Goal: Task Accomplishment & Management: Use online tool/utility

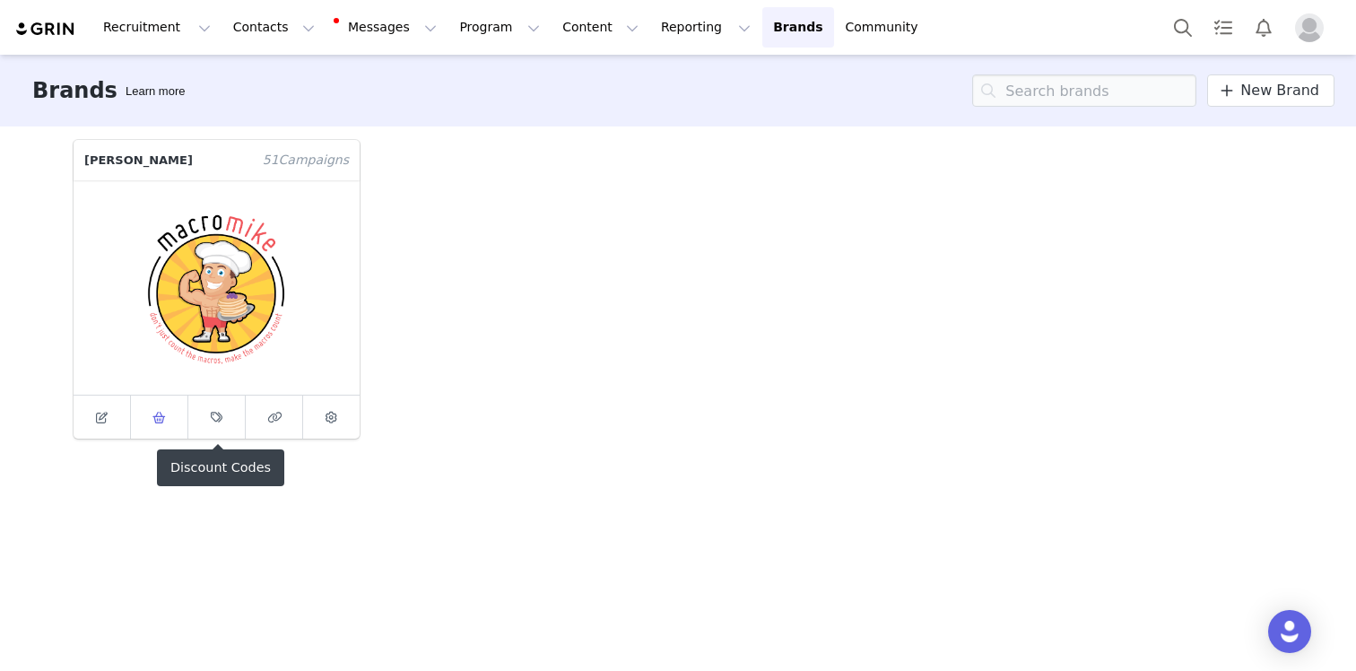
click at [145, 416] on link at bounding box center [159, 416] width 57 height 43
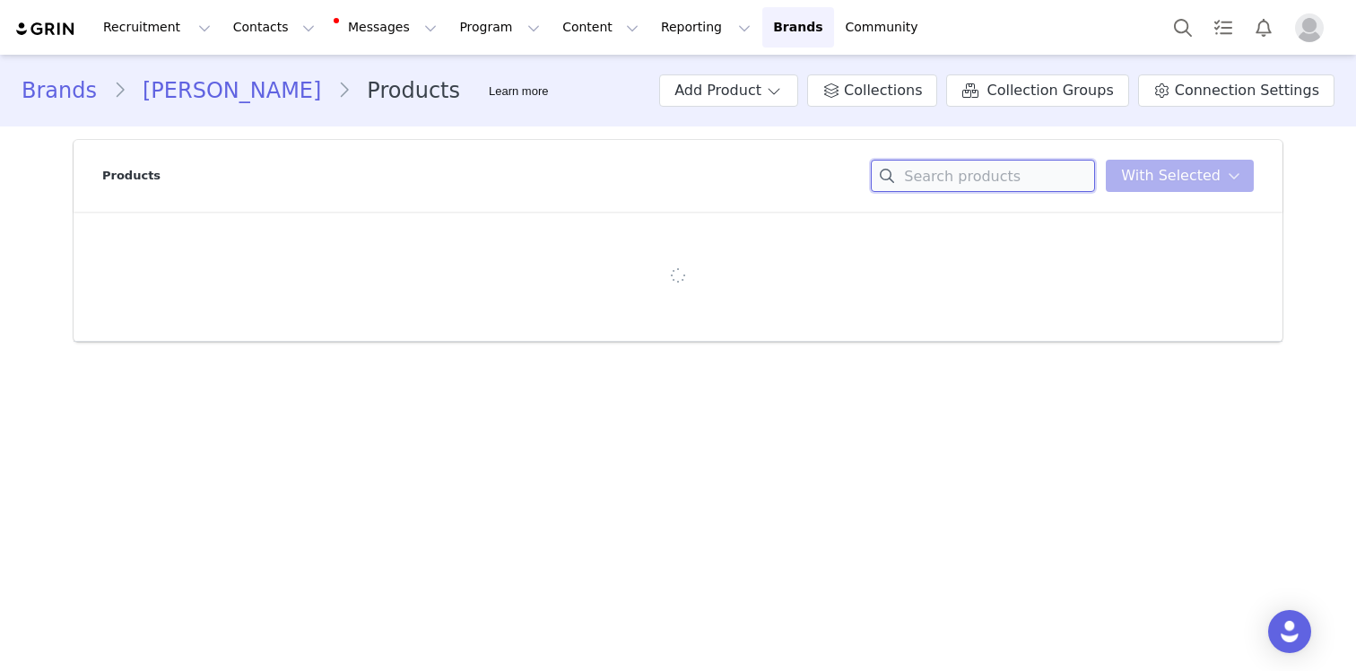
click at [984, 177] on input at bounding box center [983, 176] width 224 height 32
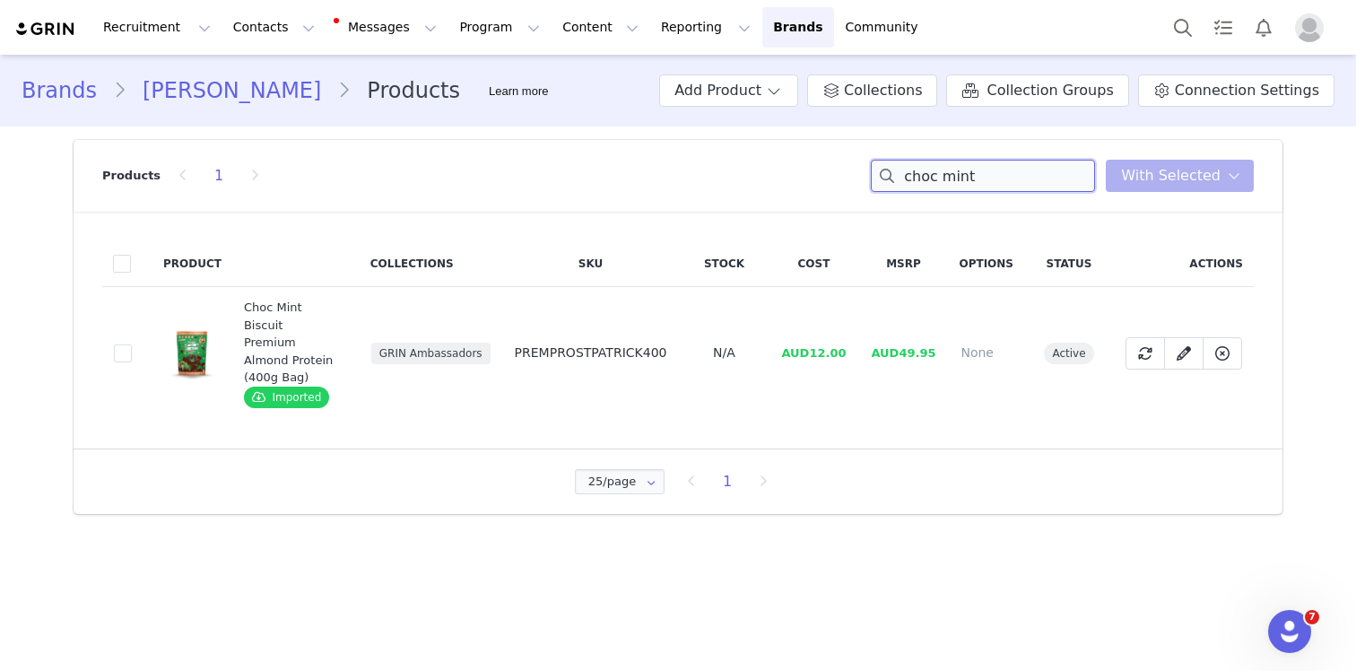
click at [961, 181] on input "choc mint" at bounding box center [983, 176] width 224 height 32
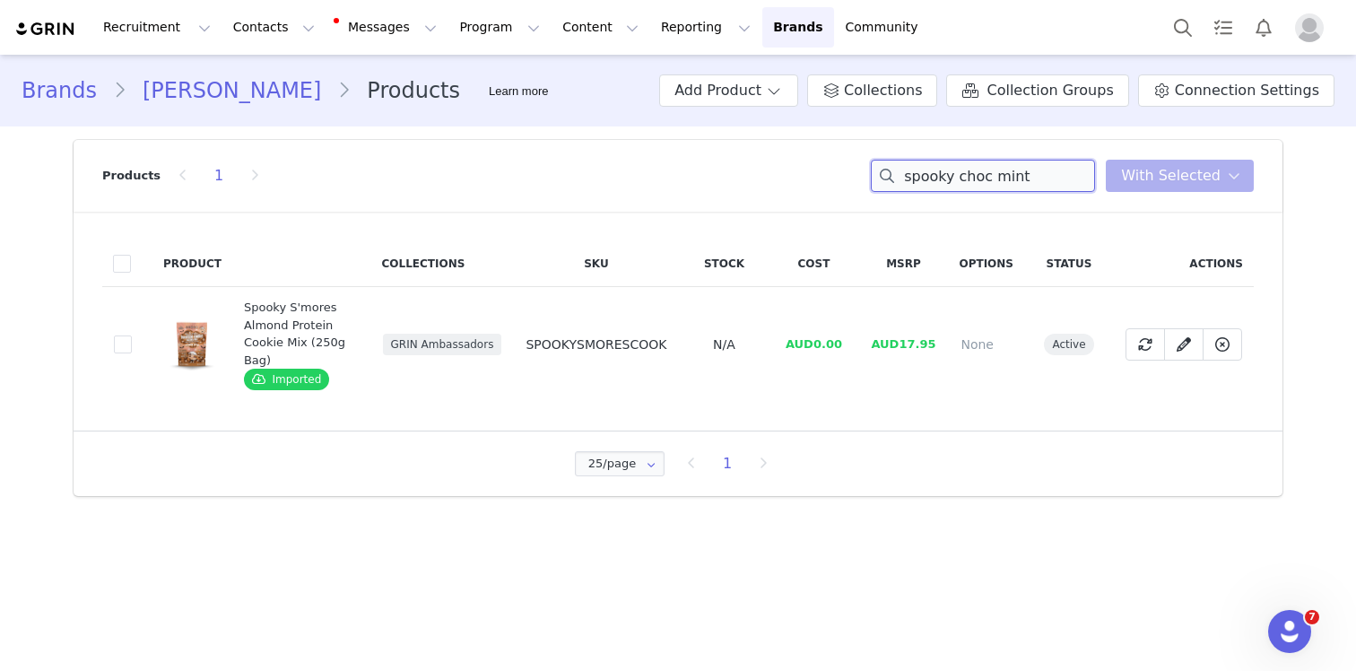
type input "spooky choc mint"
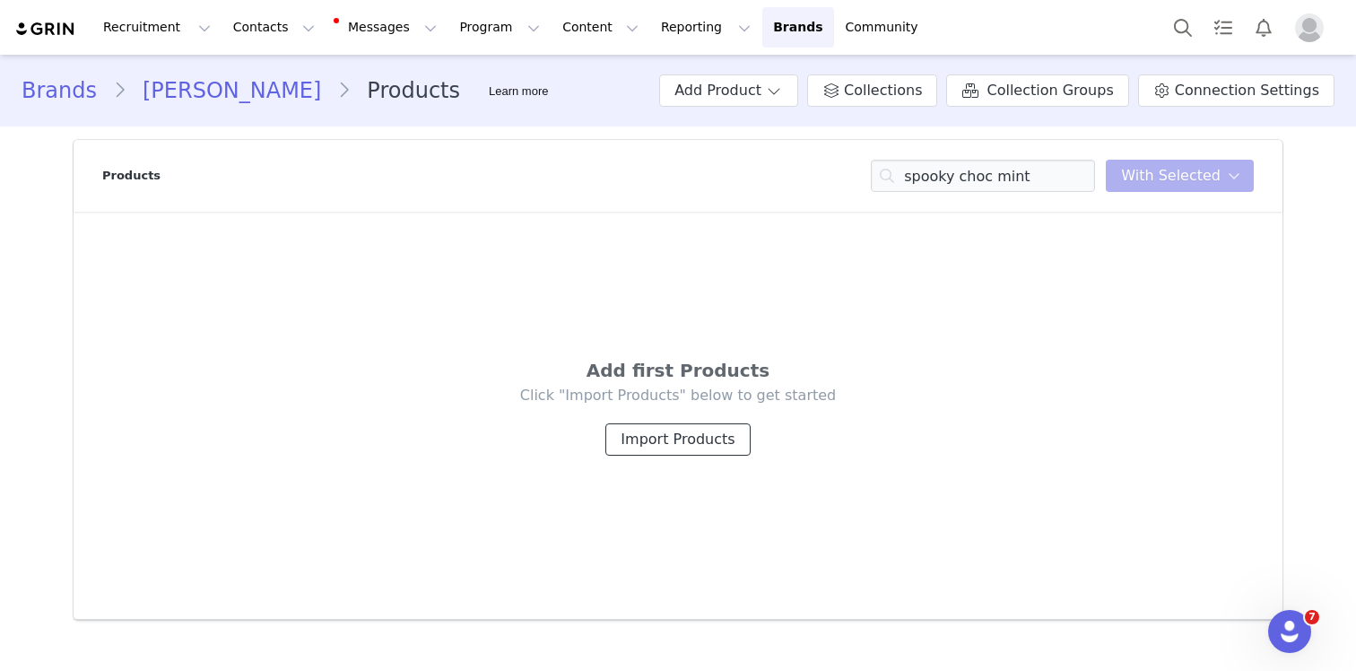
click at [689, 438] on button "Import Products" at bounding box center [677, 439] width 144 height 32
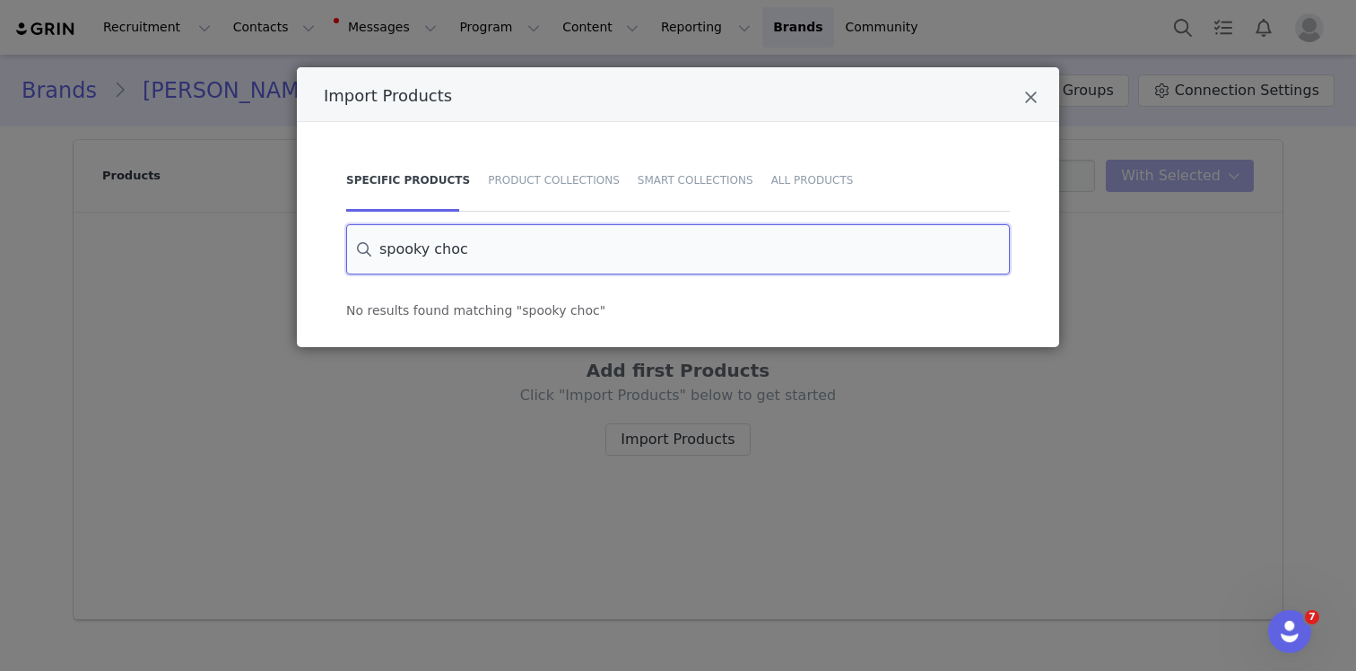
paste input "Spooky Choc Mint Premium Almond Protein (400g Bag)"
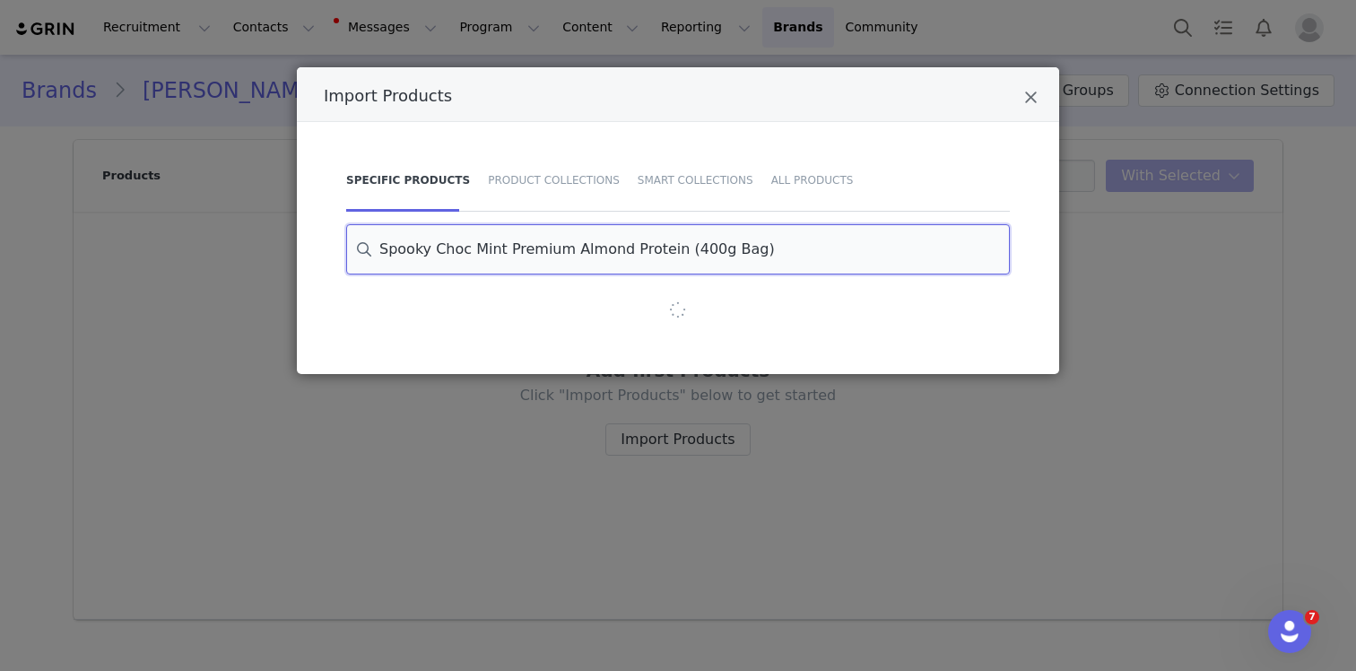
type input "Spooky Choc Mint Premium Almond Protein (400g Bag)"
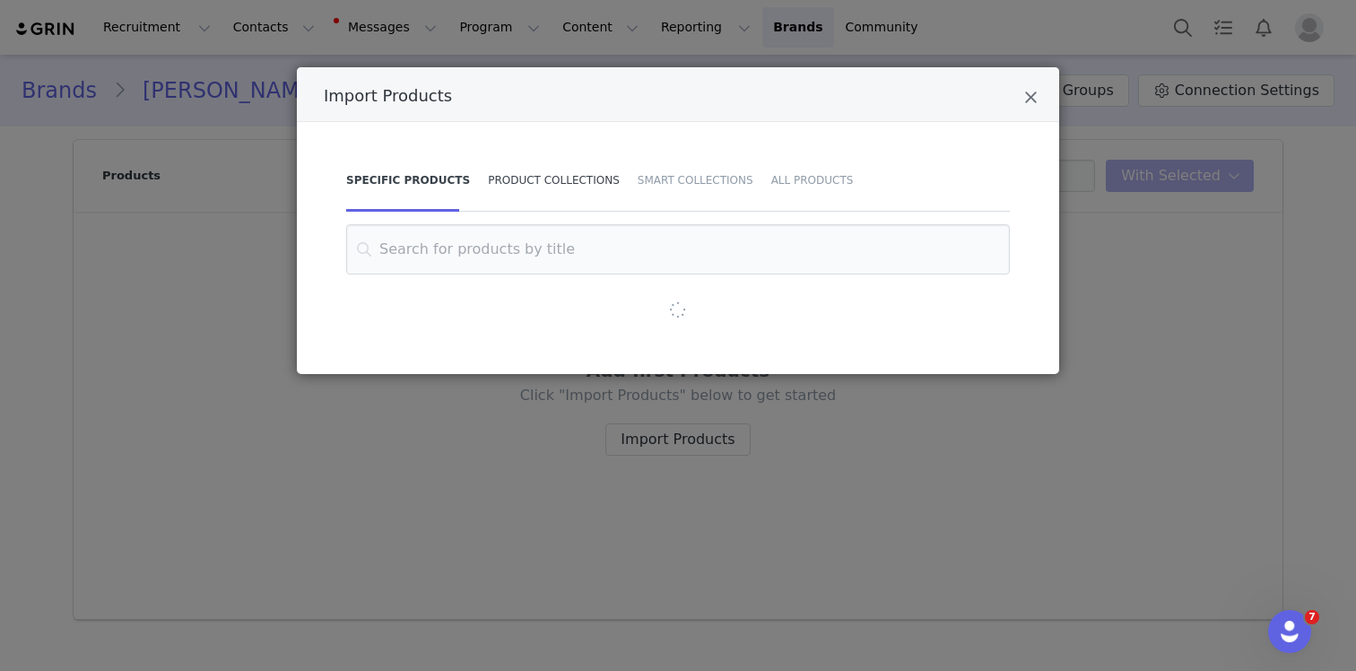
click at [582, 195] on div "Product Collections" at bounding box center [554, 180] width 150 height 63
click at [448, 190] on div "Specific Products" at bounding box center [405, 180] width 119 height 63
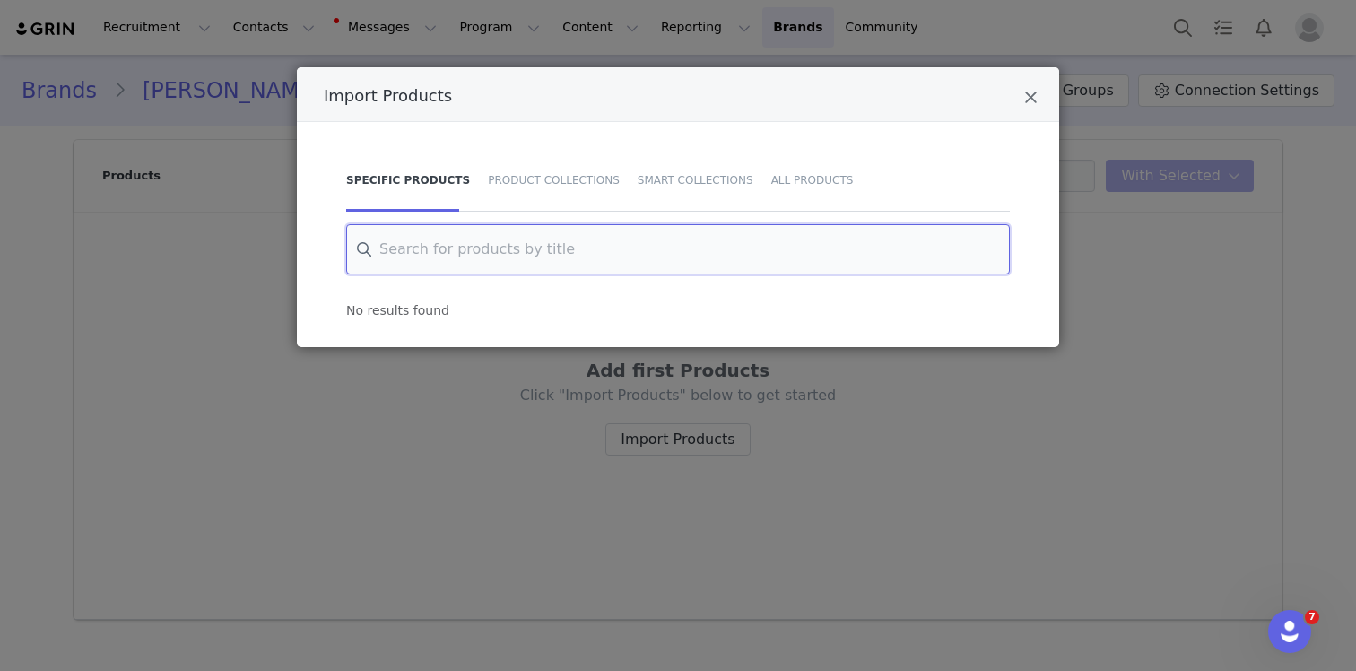
paste input "PREMPROCHOCMINT"
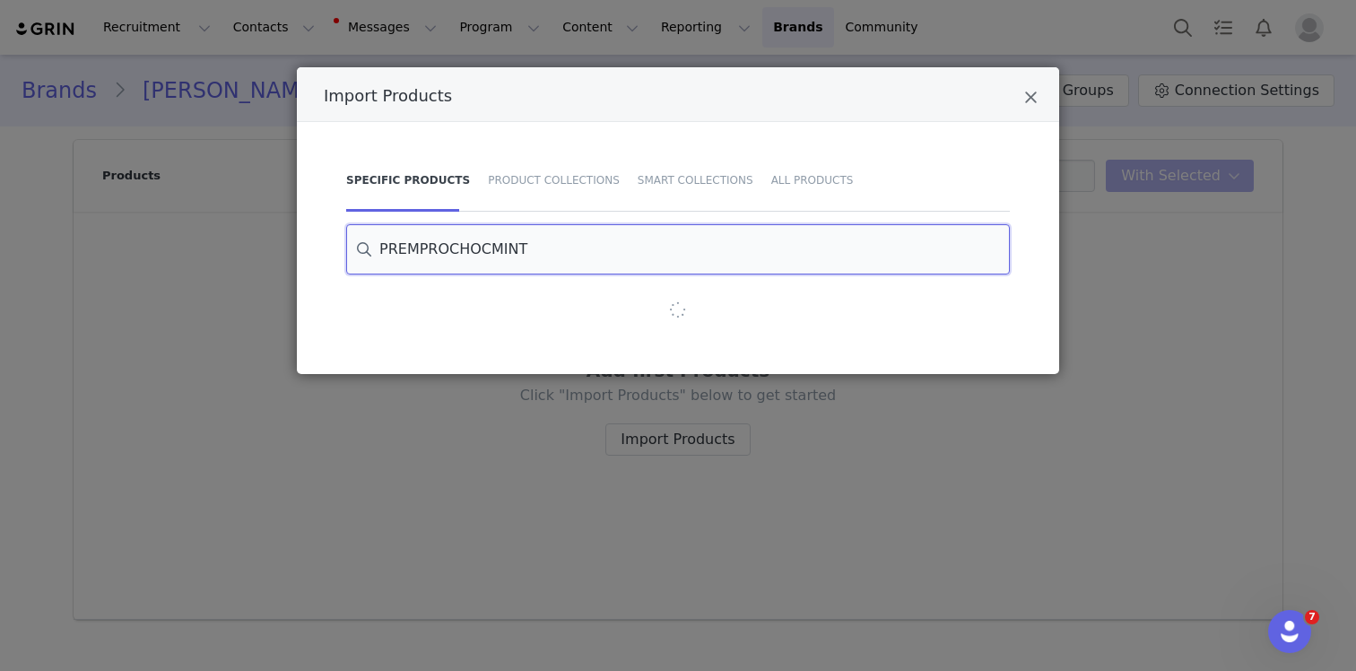
type input "PREMPROCHOCMINT"
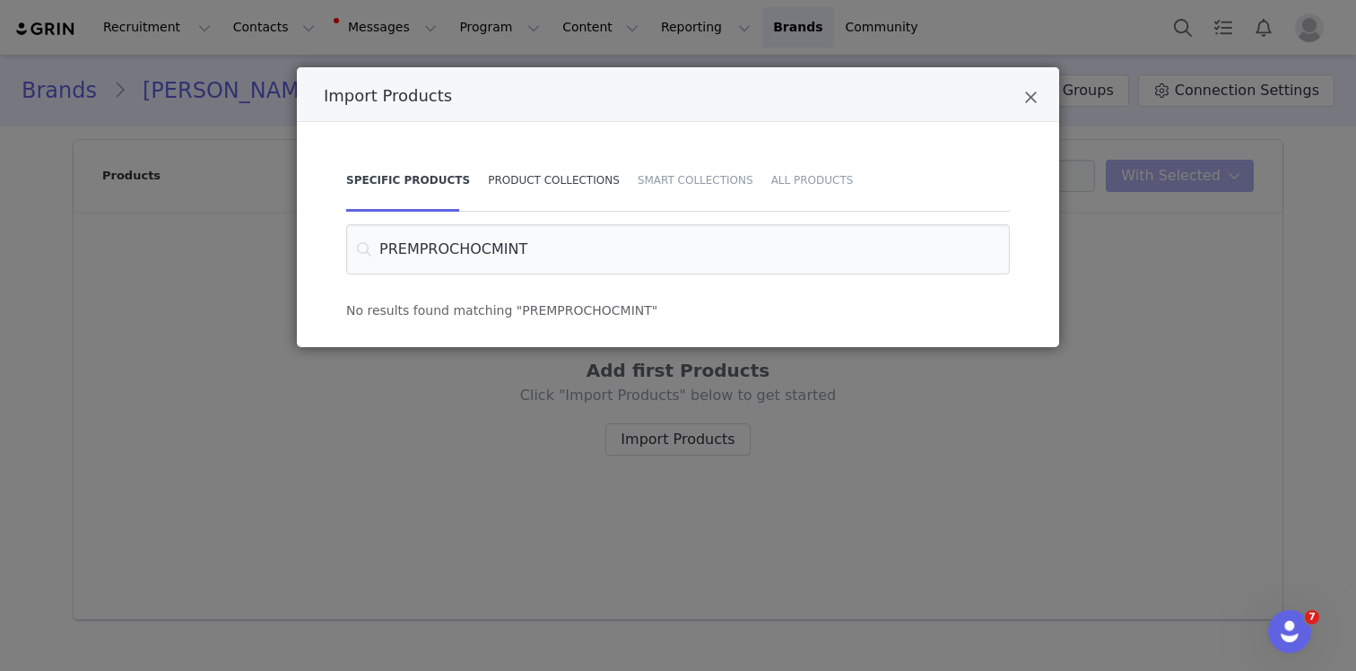
click at [522, 198] on div "Product Collections" at bounding box center [554, 180] width 150 height 63
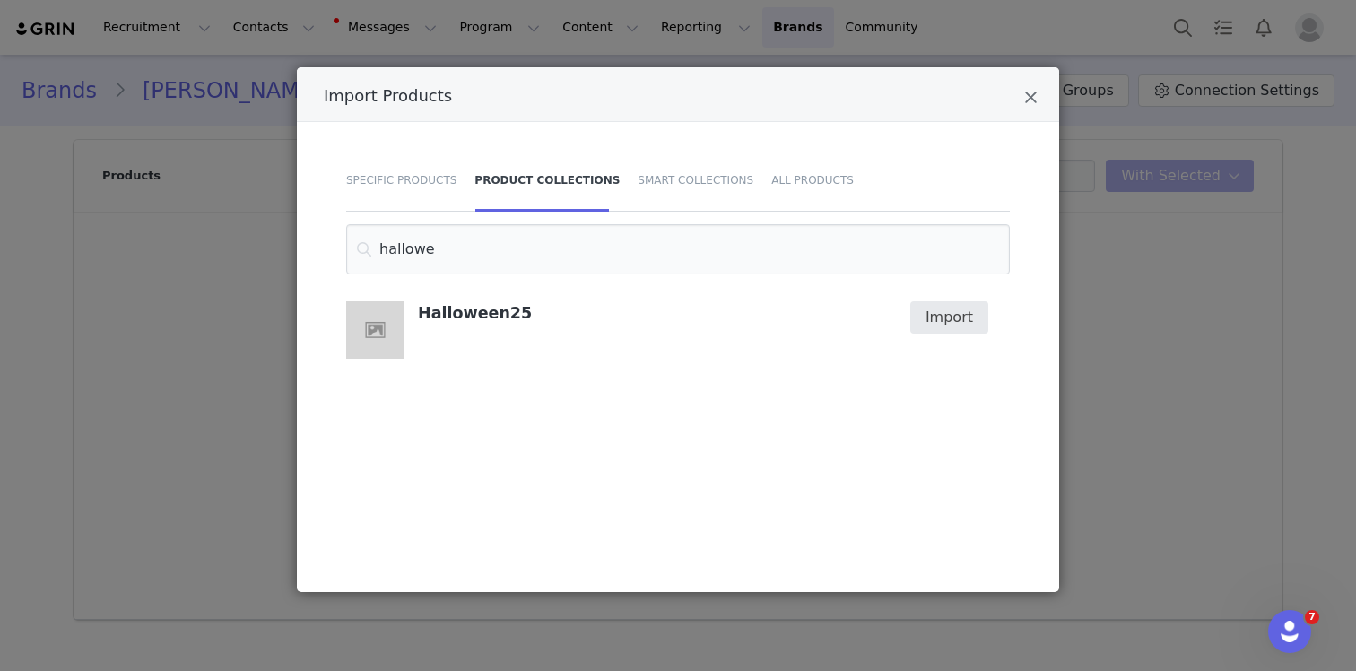
type input "hallowe"
click at [942, 321] on button "Import" at bounding box center [949, 317] width 78 height 32
click at [811, 182] on div "All Products" at bounding box center [807, 180] width 91 height 63
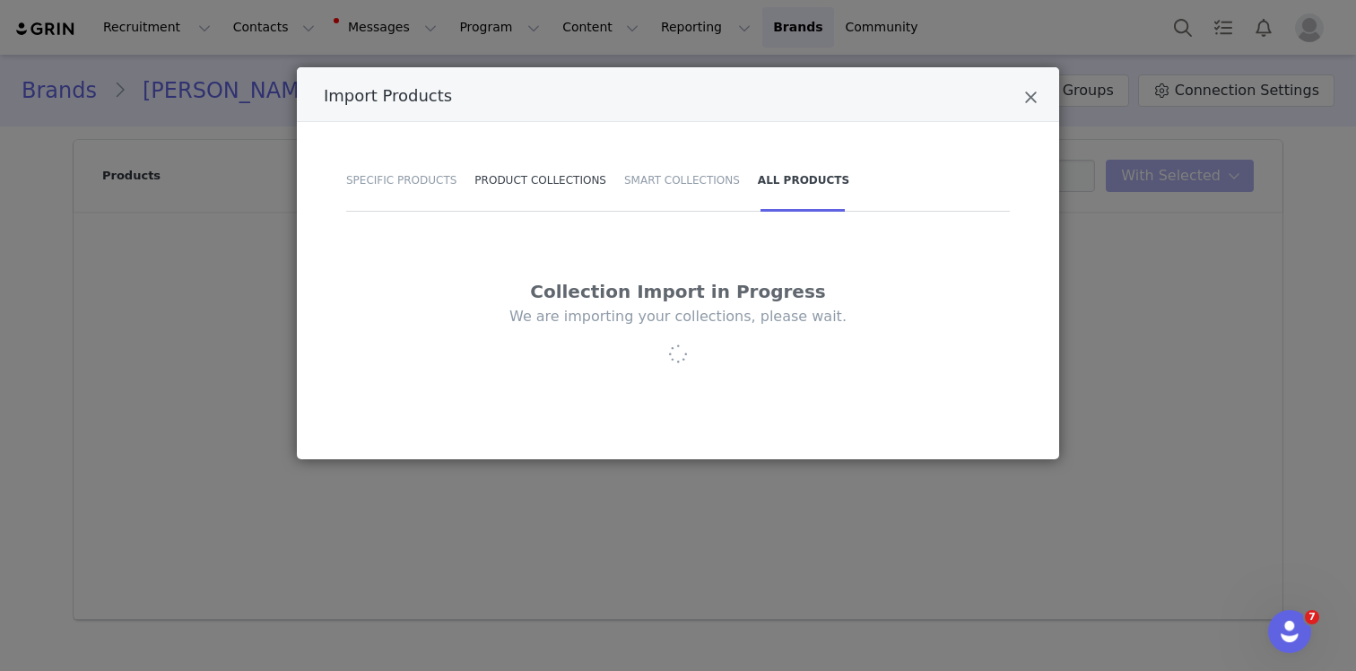
click at [560, 182] on div "Product Collections" at bounding box center [540, 180] width 150 height 63
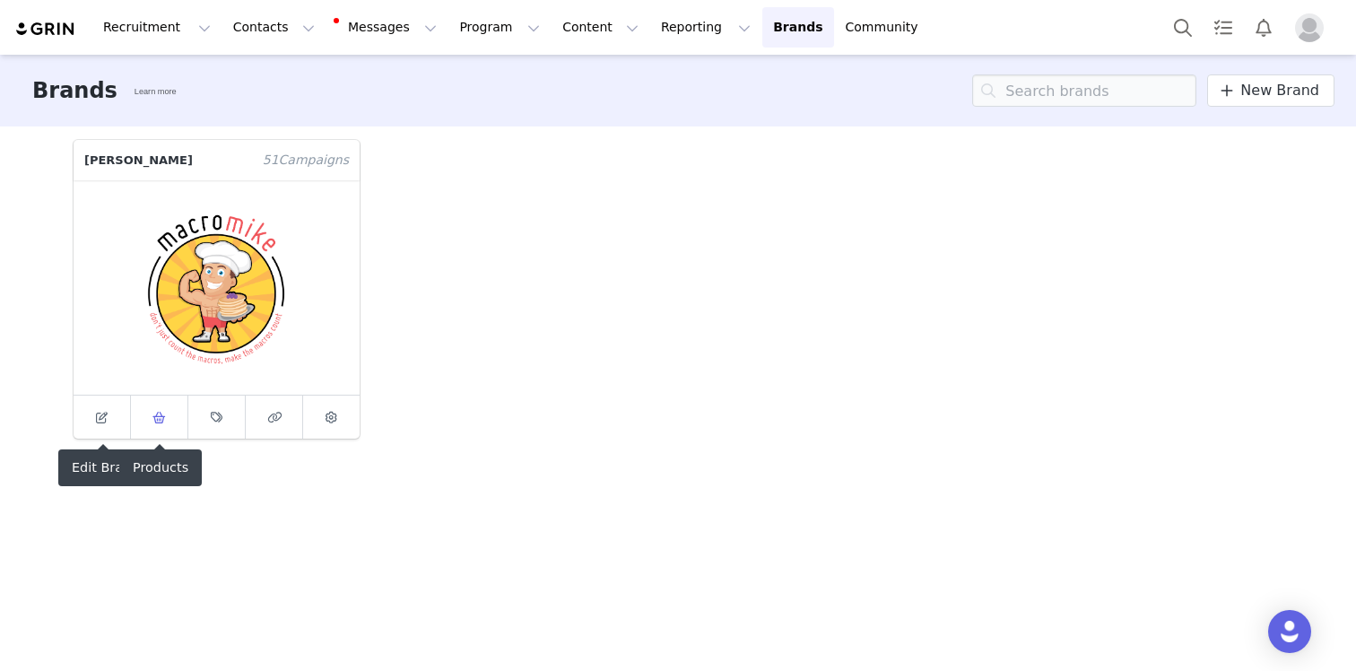
click at [152, 424] on span at bounding box center [160, 417] width 22 height 22
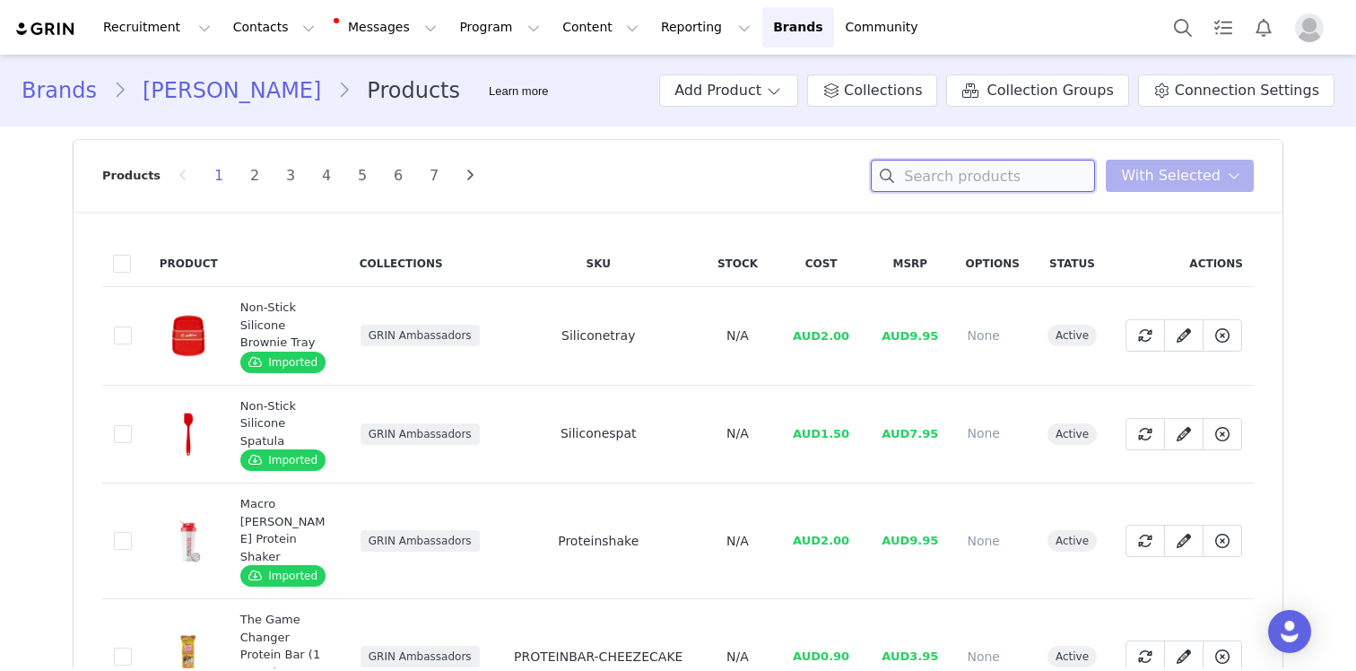
click at [971, 161] on input at bounding box center [983, 176] width 224 height 32
paste input "PREMPROCHOCMINT"
type input "PREMPROCHOCMINT"
